Goal: Task Accomplishment & Management: Complete application form

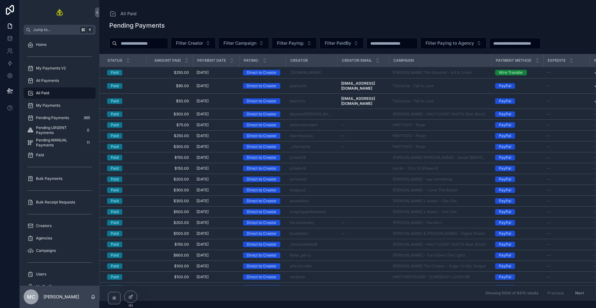
click at [55, 88] on link "All Paid" at bounding box center [60, 93] width 72 height 11
click at [69, 79] on div "All Payments" at bounding box center [59, 81] width 65 height 10
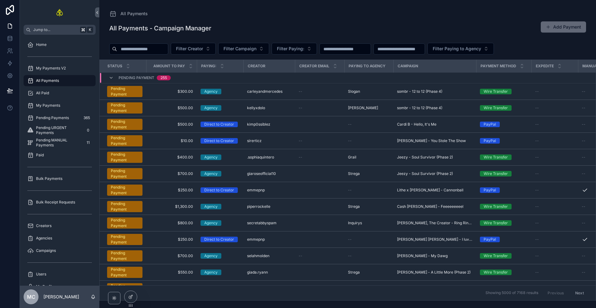
click at [565, 25] on button "Add Payment" at bounding box center [563, 26] width 45 height 11
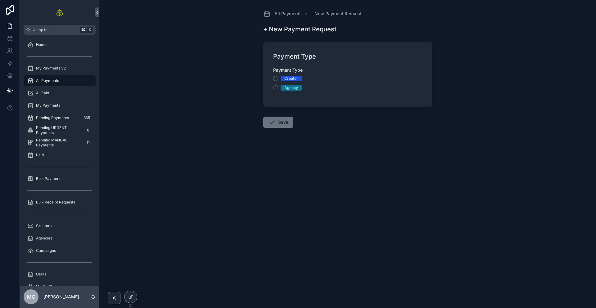
click at [298, 79] on span "Creator" at bounding box center [291, 79] width 21 height 6
click at [278, 79] on button "Creator" at bounding box center [275, 78] width 5 height 5
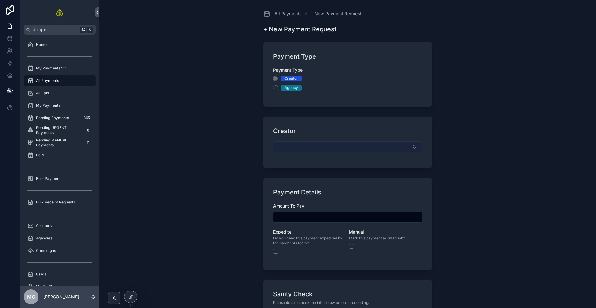
click at [304, 144] on button "Select Button" at bounding box center [347, 147] width 149 height 11
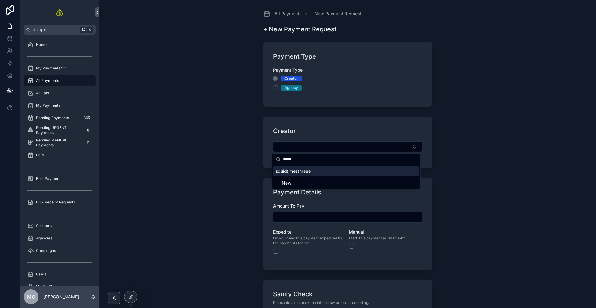
type input "*****"
click at [299, 175] on div "squidtimesthreee" at bounding box center [346, 171] width 146 height 10
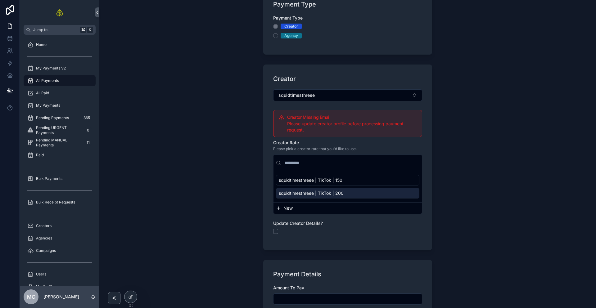
click at [343, 193] on div "squidtimesthreee | TikTok | 200" at bounding box center [347, 193] width 143 height 11
type input "*******"
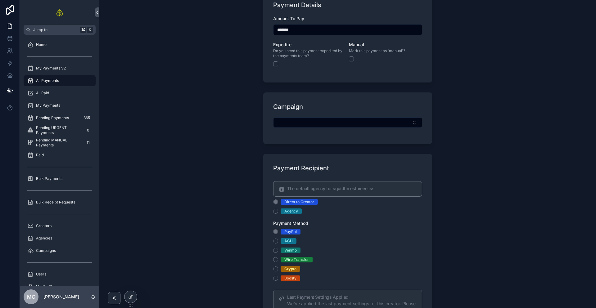
scroll to position [337, 0]
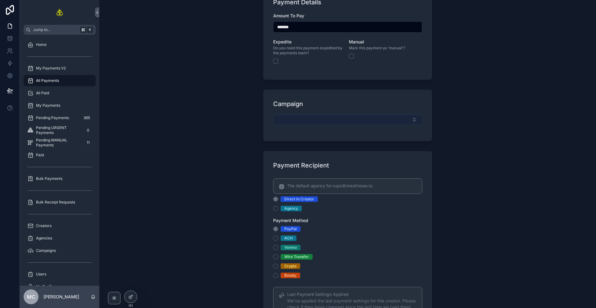
click at [312, 115] on button "Select Button" at bounding box center [347, 120] width 149 height 11
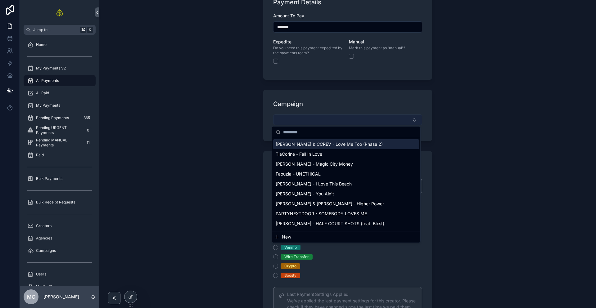
click at [310, 120] on button "Select Button" at bounding box center [347, 120] width 149 height 11
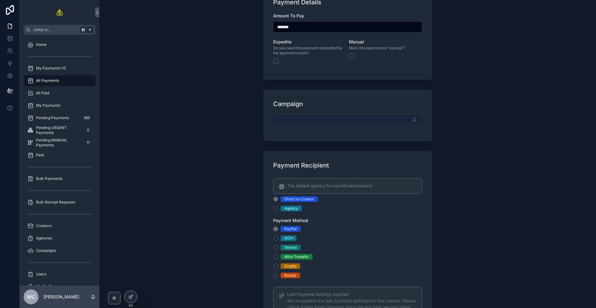
click at [310, 120] on button "Select Button" at bounding box center [347, 120] width 149 height 11
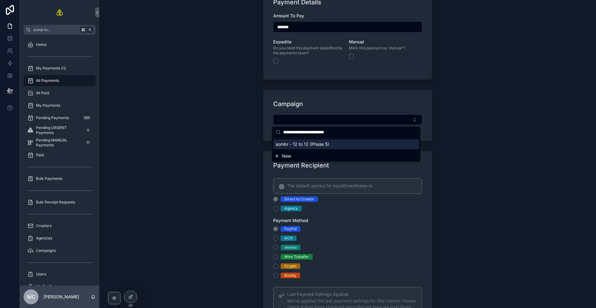
type input "**********"
click at [299, 148] on div "sombr - 12 to 12 (Phase 5)" at bounding box center [346, 144] width 146 height 10
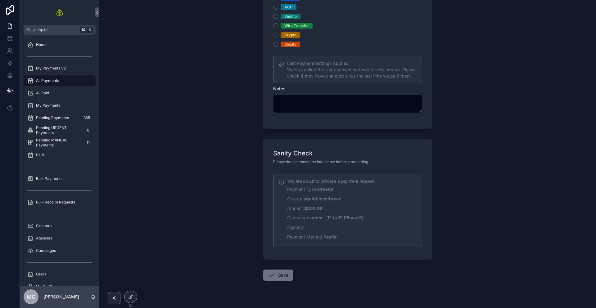
scroll to position [582, 0]
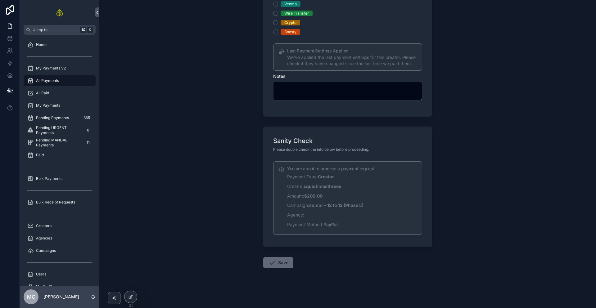
click at [283, 263] on button "Save" at bounding box center [278, 262] width 30 height 11
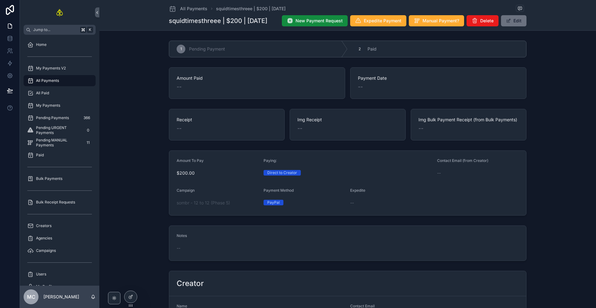
click at [135, 81] on div "Amount Paid -- Payment Date --" at bounding box center [348, 83] width 492 height 37
click at [337, 25] on button "New Payment Request" at bounding box center [315, 20] width 66 height 11
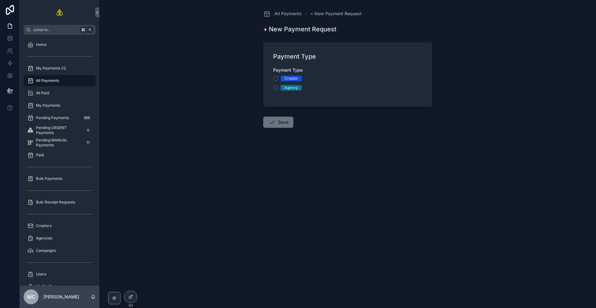
click at [289, 78] on div "Creator" at bounding box center [291, 79] width 14 height 6
click at [278, 78] on button "Creator" at bounding box center [275, 78] width 5 height 5
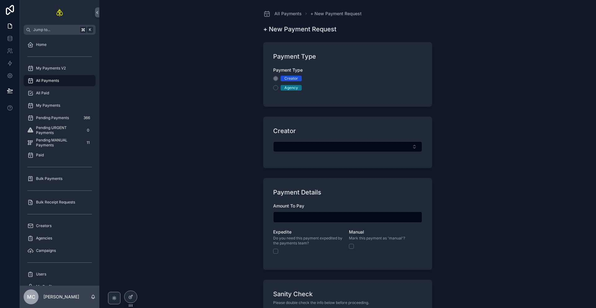
click at [299, 147] on button "Select Button" at bounding box center [347, 147] width 149 height 11
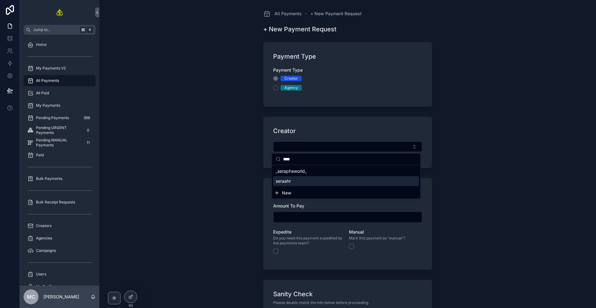
type input "****"
click at [294, 184] on div "seraahr" at bounding box center [346, 181] width 146 height 10
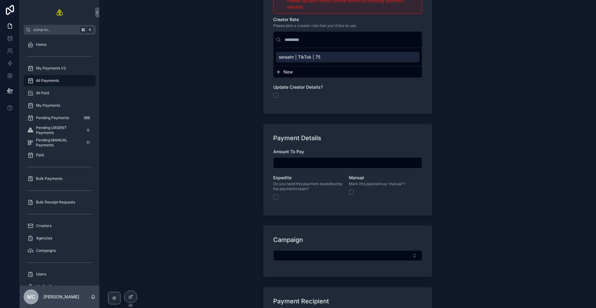
scroll to position [178, 0]
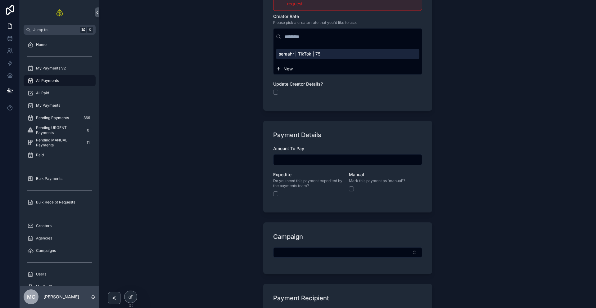
click at [314, 160] on input "scrollable content" at bounding box center [347, 160] width 148 height 9
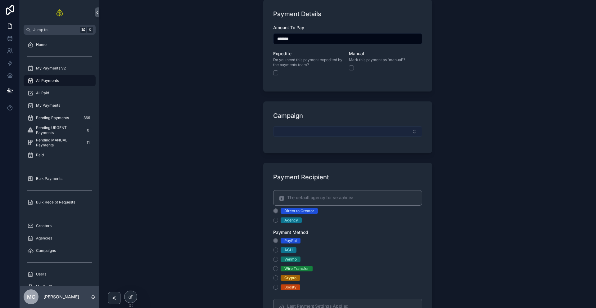
scroll to position [301, 0]
type input "*******"
click at [304, 129] on button "Select Button" at bounding box center [347, 130] width 149 height 11
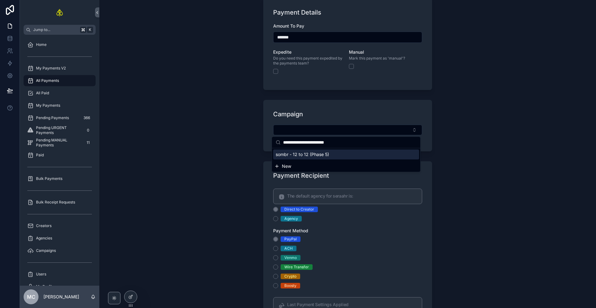
type input "**********"
click at [306, 156] on span "sombr - 12 to 12 (Phase 5)" at bounding box center [302, 154] width 53 height 6
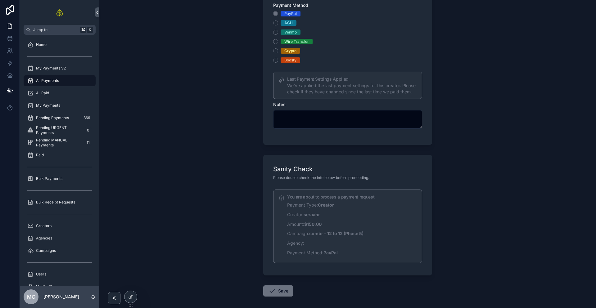
scroll to position [556, 0]
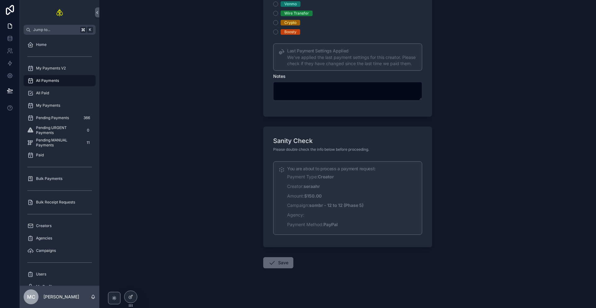
click at [270, 264] on icon "scrollable content" at bounding box center [271, 262] width 7 height 7
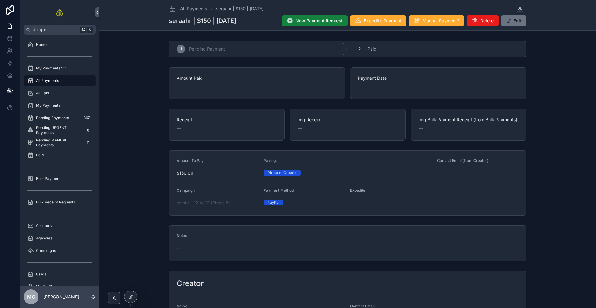
click at [307, 17] on button "New Payment Request" at bounding box center [315, 20] width 66 height 11
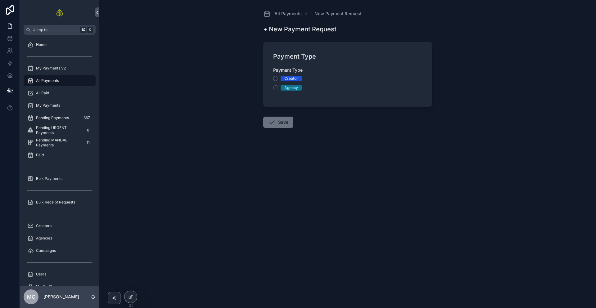
click at [290, 81] on div "Creator" at bounding box center [291, 79] width 14 height 6
click at [278, 81] on button "Creator" at bounding box center [275, 78] width 5 height 5
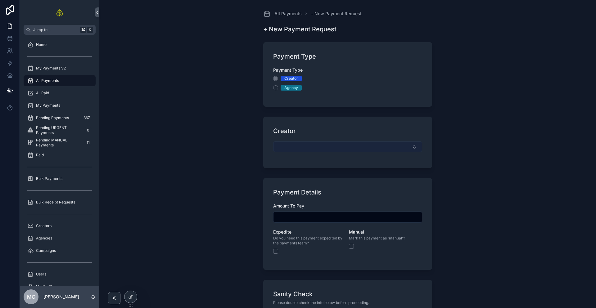
click at [305, 149] on button "Select Button" at bounding box center [347, 147] width 149 height 11
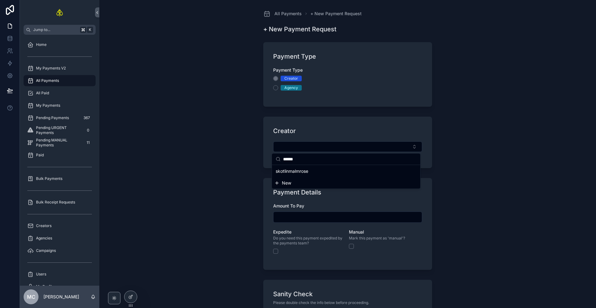
type input "******"
click at [302, 173] on span "skotlinmalmrose" at bounding box center [292, 171] width 33 height 6
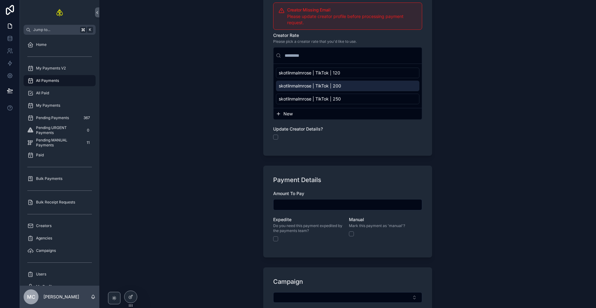
click at [319, 88] on span "skotlinmalmrose | TikTok | 200" at bounding box center [310, 86] width 62 height 6
type input "*******"
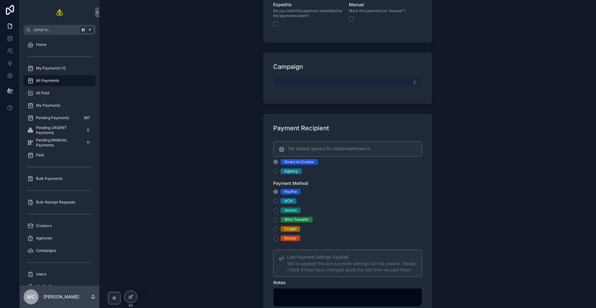
scroll to position [390, 0]
click at [305, 81] on button "Select Button" at bounding box center [347, 81] width 149 height 11
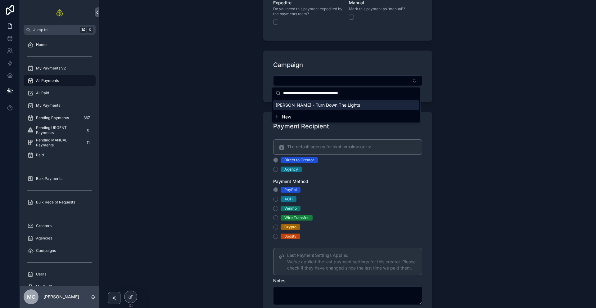
type input "**********"
click at [301, 105] on span "[PERSON_NAME] - Turn Down The Lights" at bounding box center [318, 105] width 84 height 6
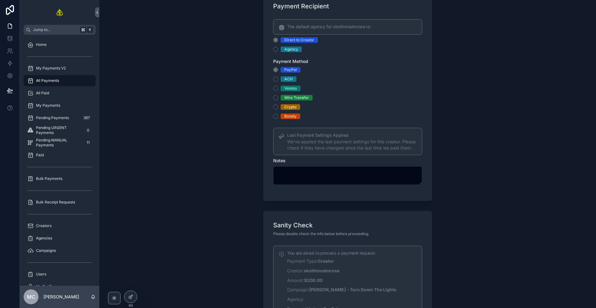
scroll to position [595, 0]
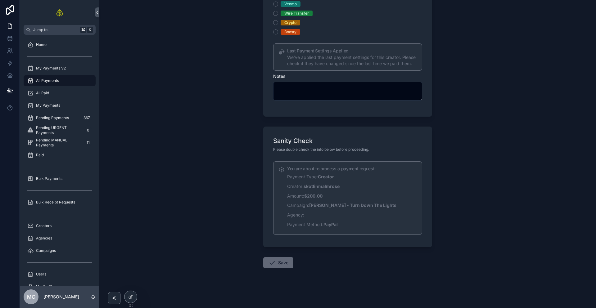
click at [281, 264] on button "Save" at bounding box center [278, 262] width 30 height 11
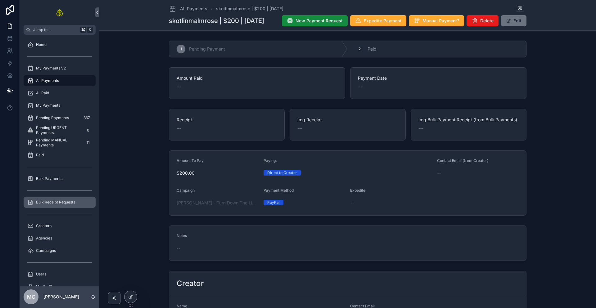
click at [54, 203] on span "Bulk Receipt Requests" at bounding box center [55, 202] width 39 height 5
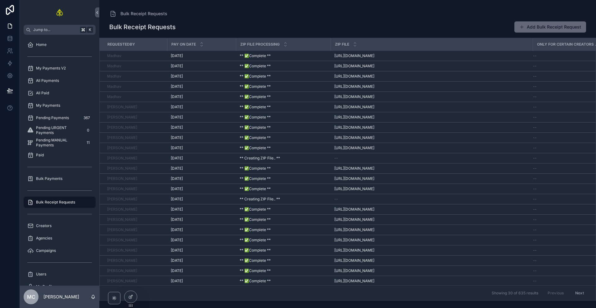
click at [542, 25] on button "Add Bulk Receipt Request" at bounding box center [550, 26] width 72 height 11
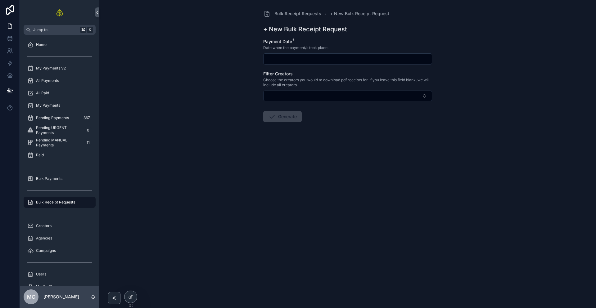
click at [289, 62] on input "scrollable content" at bounding box center [348, 59] width 168 height 9
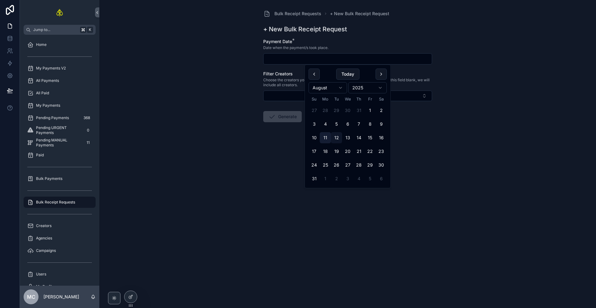
click at [326, 135] on button "11" at bounding box center [325, 137] width 11 height 11
type input "*********"
click at [249, 132] on div "Bulk Receipt Requests + New Bulk Receipt Request + New Bulk Receipt Request Pay…" at bounding box center [347, 154] width 497 height 308
click at [277, 114] on button "Generate" at bounding box center [282, 116] width 38 height 11
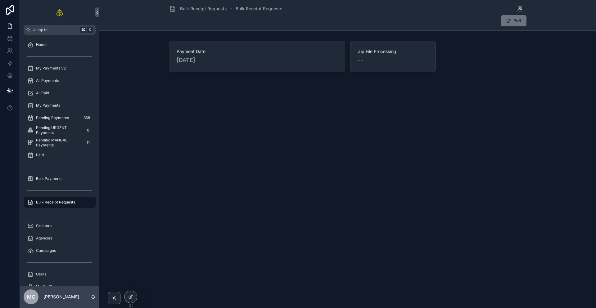
click at [296, 114] on div "Bulk Receipt Requests Bulk Receipt Requests Edit Payment Date [DATE] Zip File P…" at bounding box center [347, 57] width 497 height 115
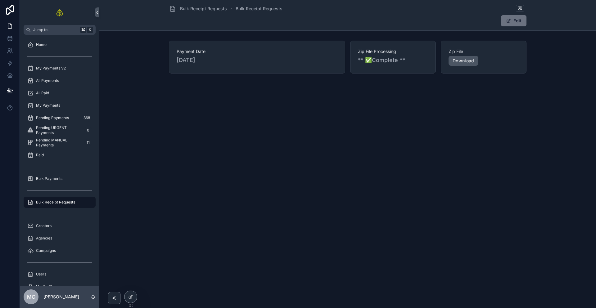
click at [469, 60] on link "Download" at bounding box center [464, 61] width 30 height 10
click at [52, 90] on div "All Paid" at bounding box center [59, 93] width 65 height 10
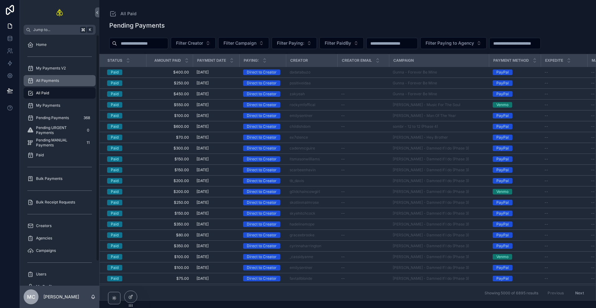
click at [75, 81] on div "All Payments" at bounding box center [59, 81] width 65 height 10
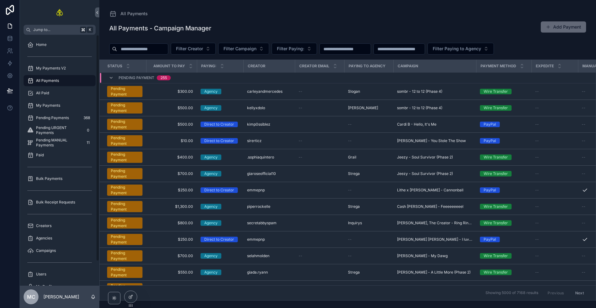
click at [551, 25] on button "Add Payment" at bounding box center [563, 26] width 45 height 11
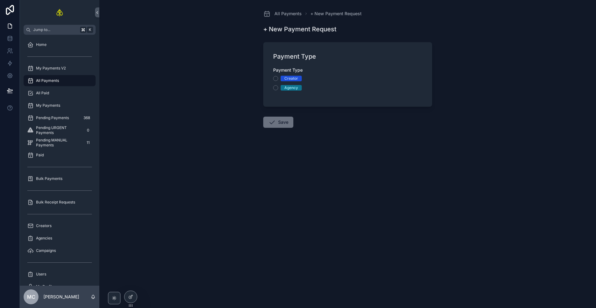
click at [292, 79] on div "Creator" at bounding box center [291, 79] width 14 height 6
click at [278, 79] on button "Creator" at bounding box center [275, 78] width 5 height 5
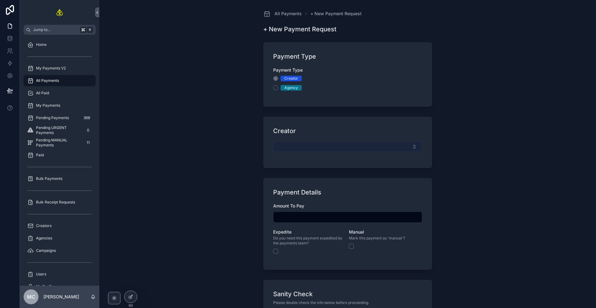
click at [296, 144] on button "Select Button" at bounding box center [347, 147] width 149 height 11
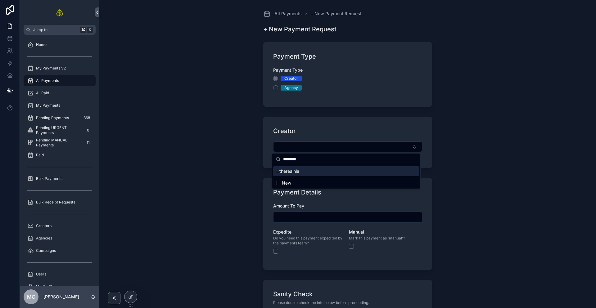
type input "********"
click at [294, 173] on span "__therealnia" at bounding box center [288, 171] width 24 height 6
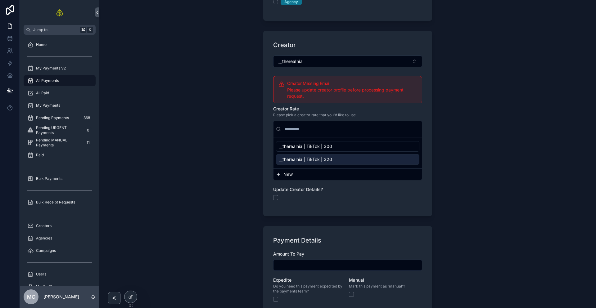
click at [325, 162] on span "__therealnia | TikTok | 320" at bounding box center [305, 159] width 53 height 6
type input "*******"
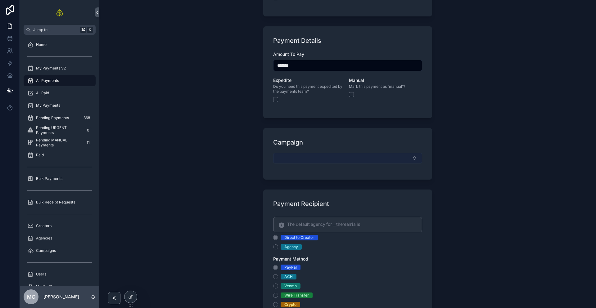
scroll to position [300, 0]
click at [305, 156] on button "Select Button" at bounding box center [347, 157] width 149 height 11
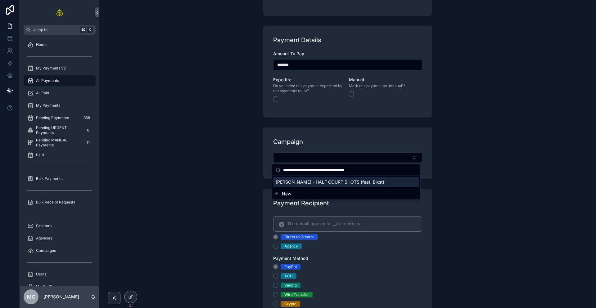
type input "**********"
click at [317, 186] on div "[PERSON_NAME] - HALF COURT SHOTS (feat. Blxst)" at bounding box center [346, 182] width 146 height 10
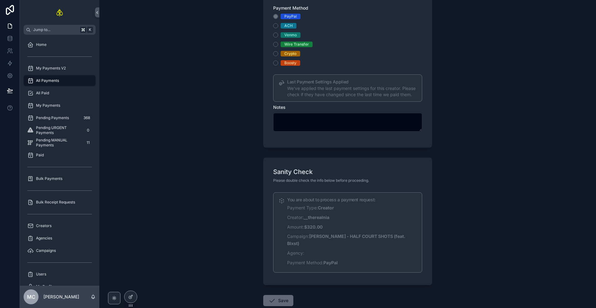
scroll to position [582, 0]
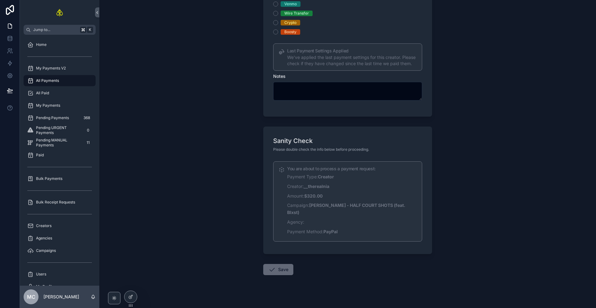
click at [281, 264] on button "Save" at bounding box center [278, 269] width 30 height 11
